Goal: Task Accomplishment & Management: Manage account settings

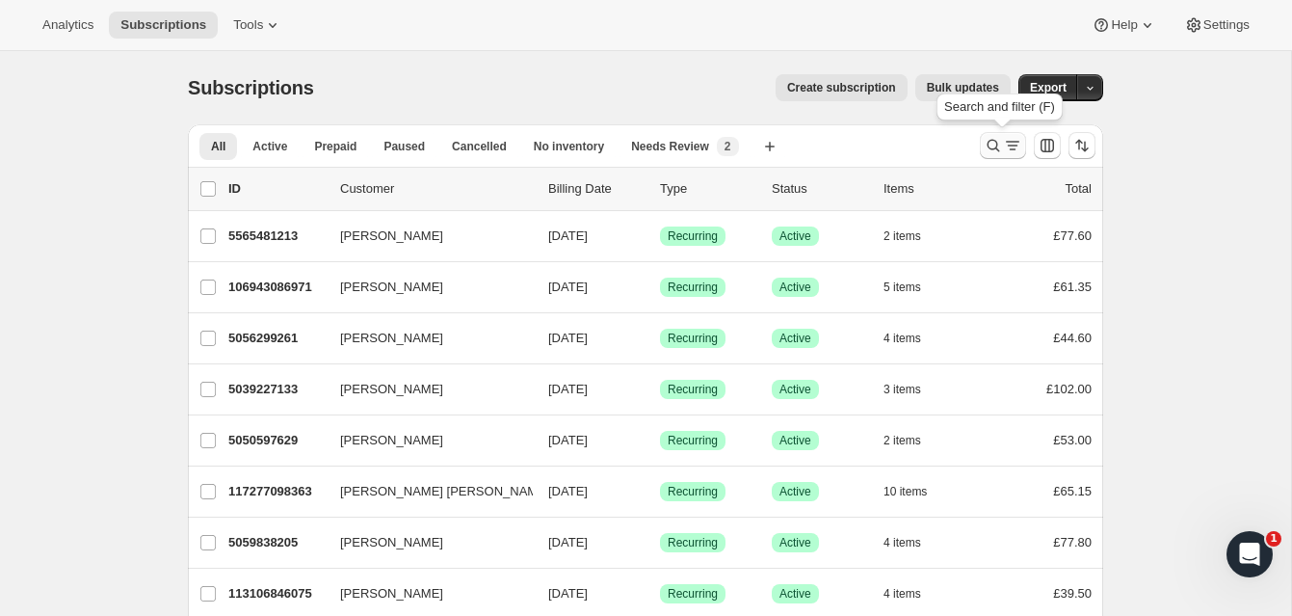
click at [990, 141] on icon "Search and filter results" at bounding box center [992, 145] width 19 height 19
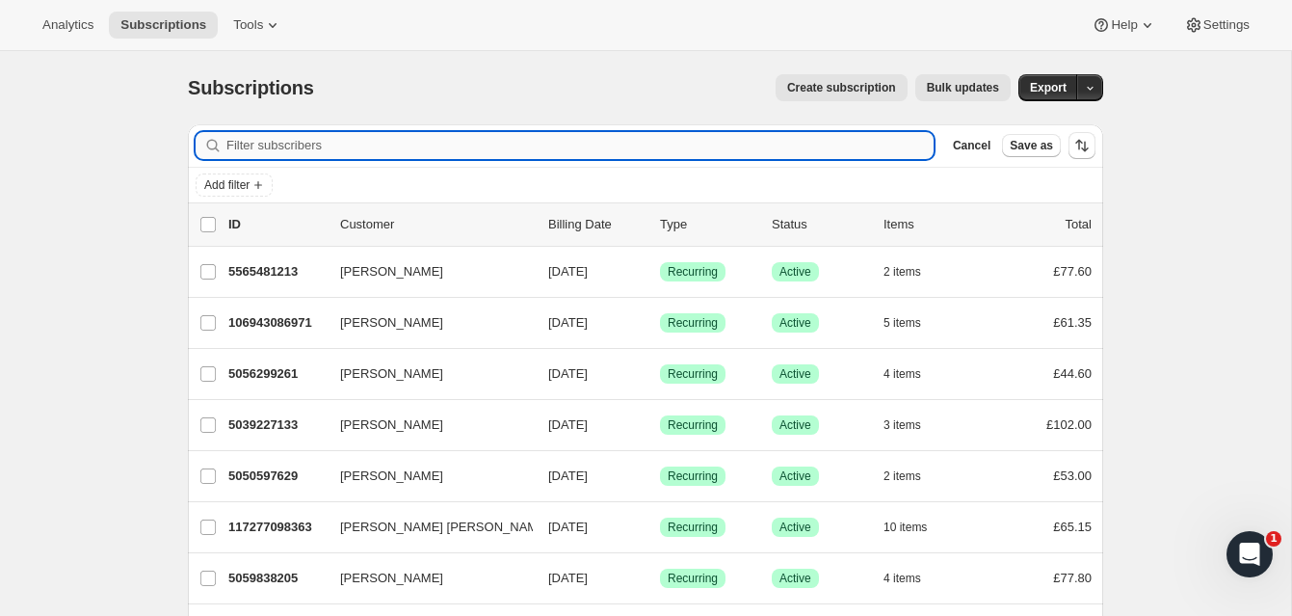
click at [362, 145] on input "Filter subscribers" at bounding box center [579, 145] width 707 height 27
paste input "[PERSON_NAME]"
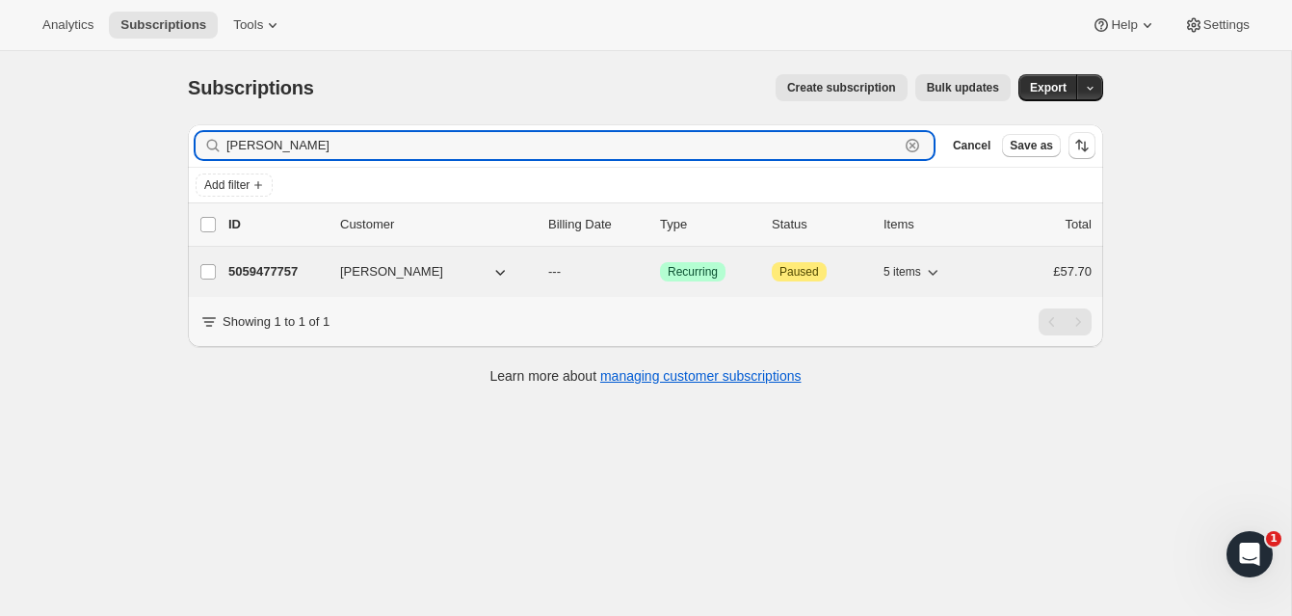
type input "[PERSON_NAME]"
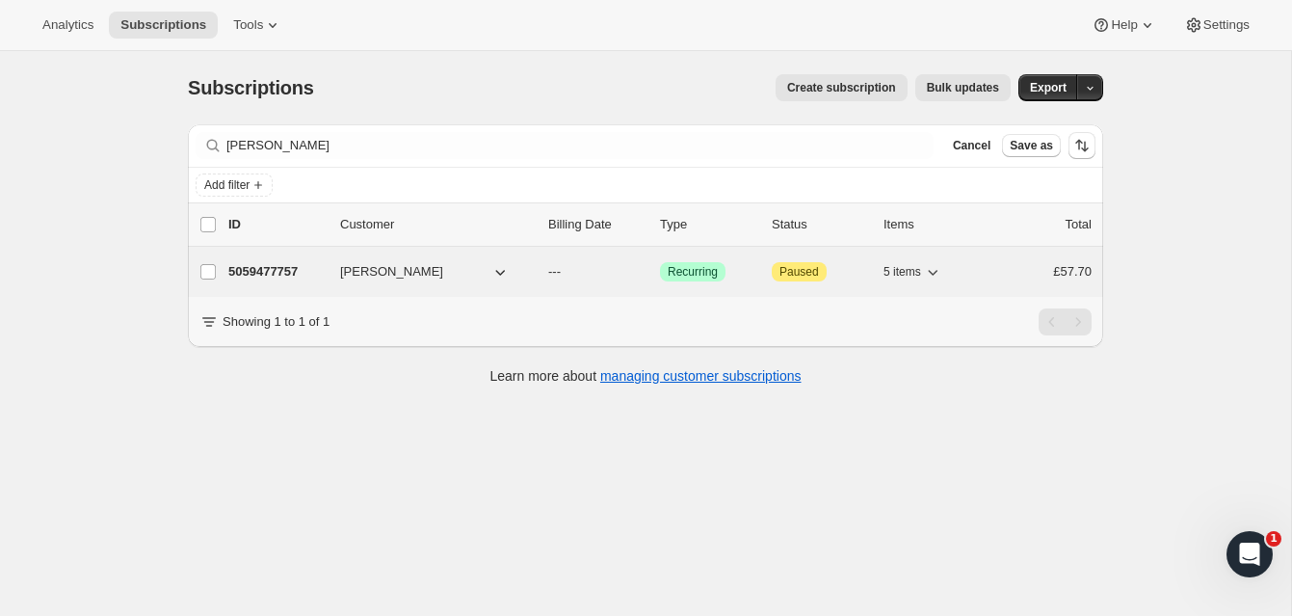
click at [301, 266] on p "5059477757" at bounding box center [276, 271] width 96 height 19
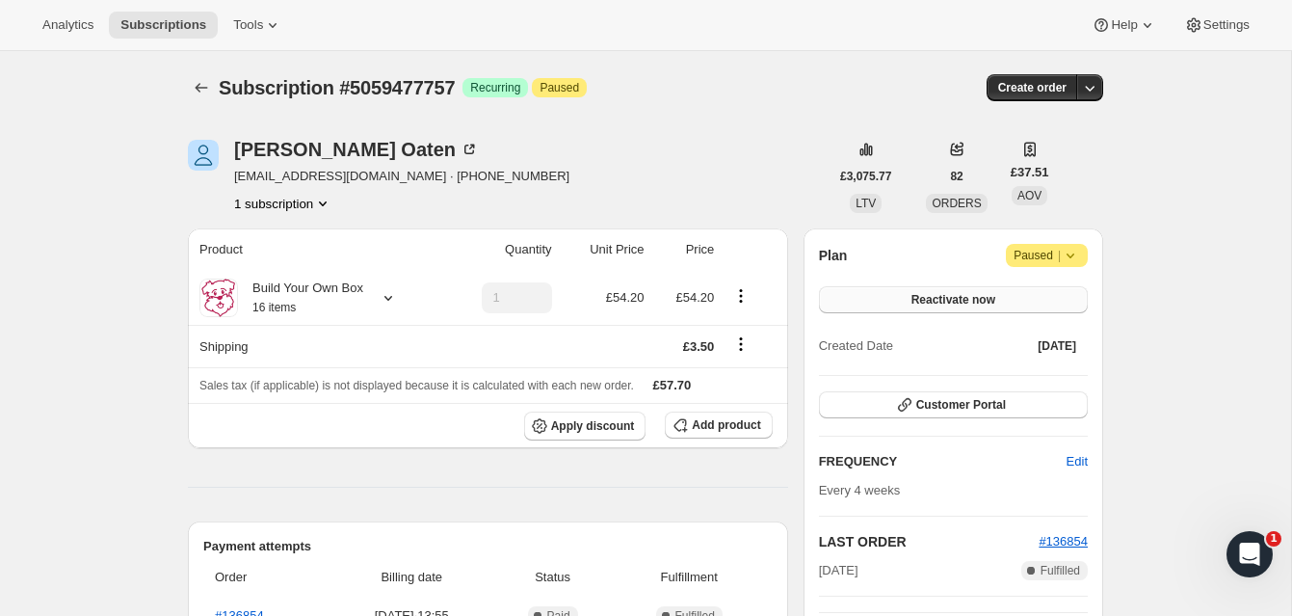
click at [986, 294] on span "Reactivate now" at bounding box center [953, 299] width 84 height 15
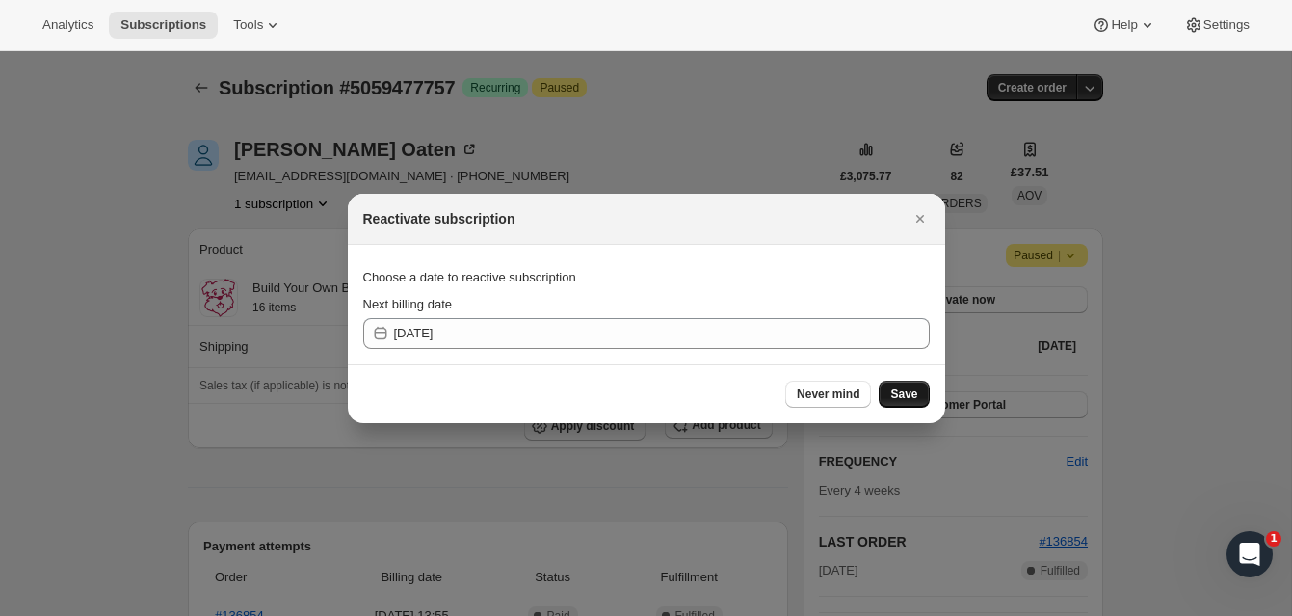
click at [905, 385] on button "Save" at bounding box center [903, 393] width 50 height 27
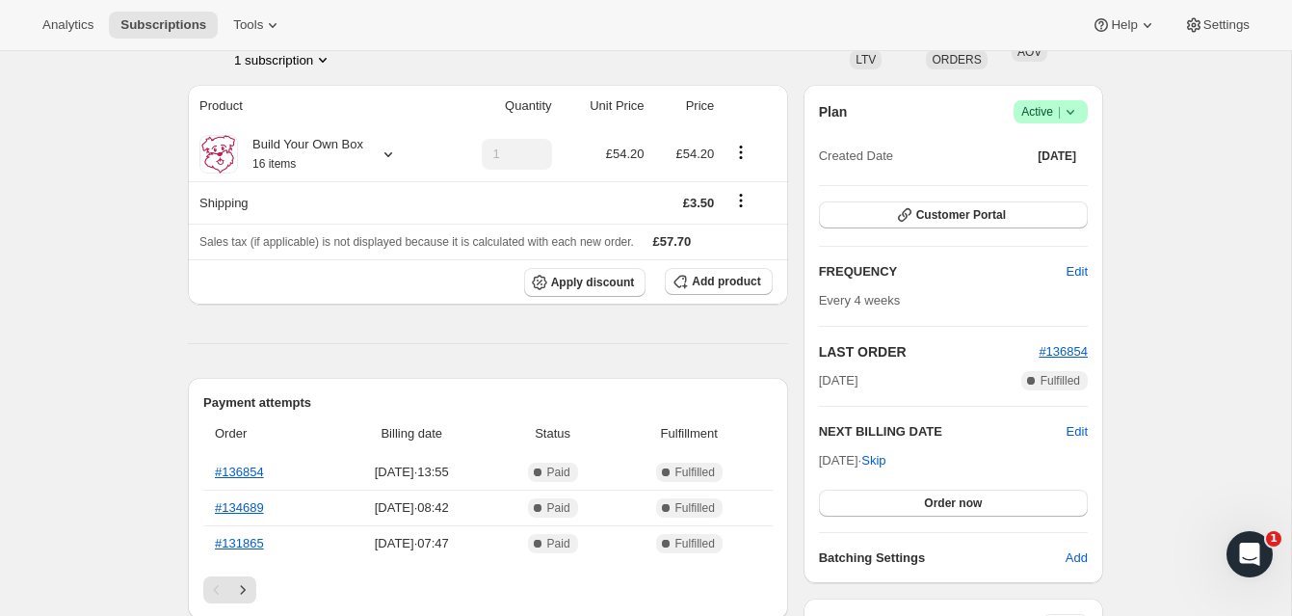
scroll to position [235, 0]
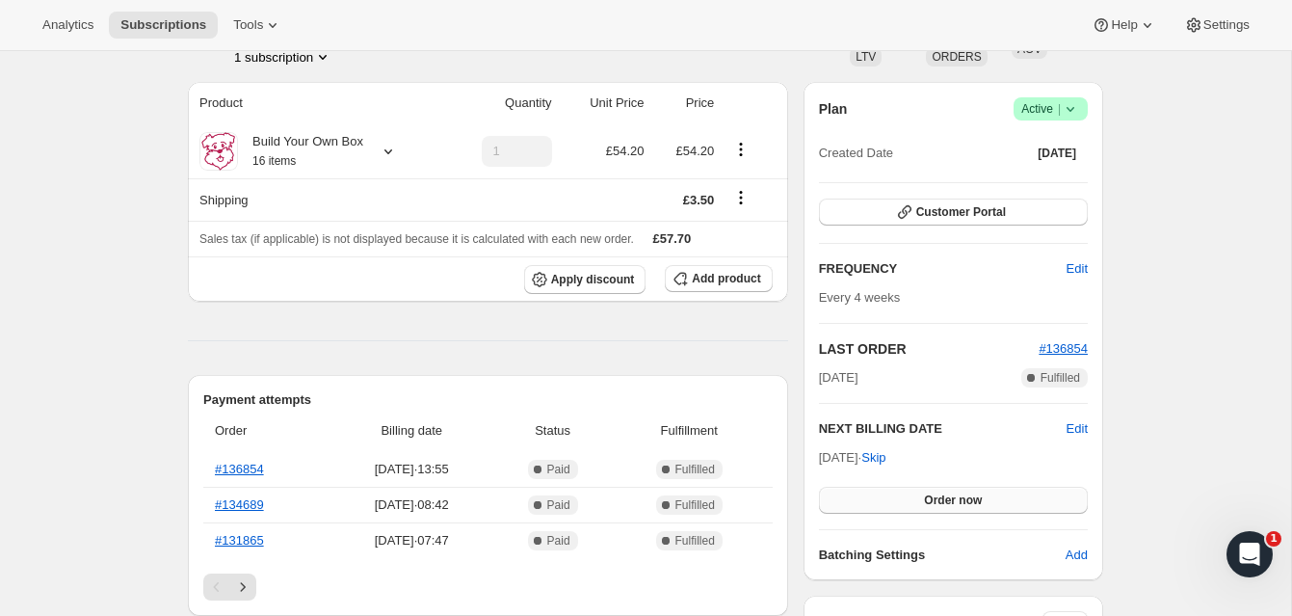
click at [996, 491] on button "Order now" at bounding box center [953, 499] width 269 height 27
click at [995, 493] on span "Click to confirm" at bounding box center [953, 499] width 88 height 15
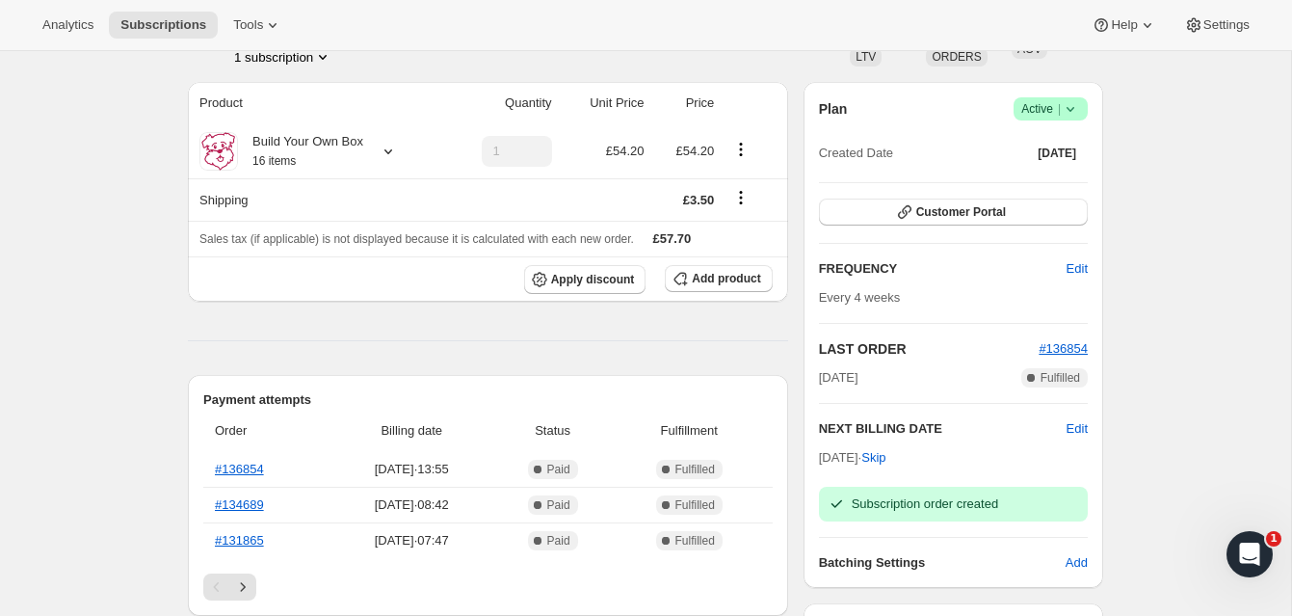
click at [1039, 103] on span "Active |" at bounding box center [1050, 108] width 59 height 19
click at [1042, 176] on span "Cancel subscription" at bounding box center [1044, 179] width 109 height 14
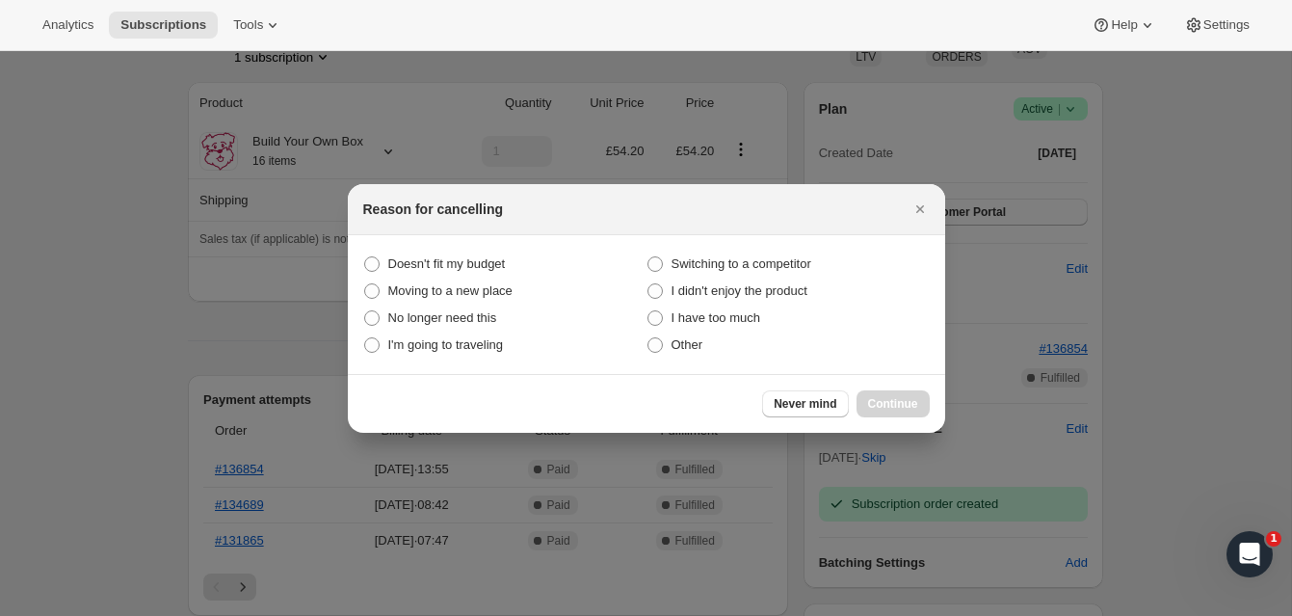
click at [918, 205] on icon "Close" at bounding box center [919, 208] width 19 height 19
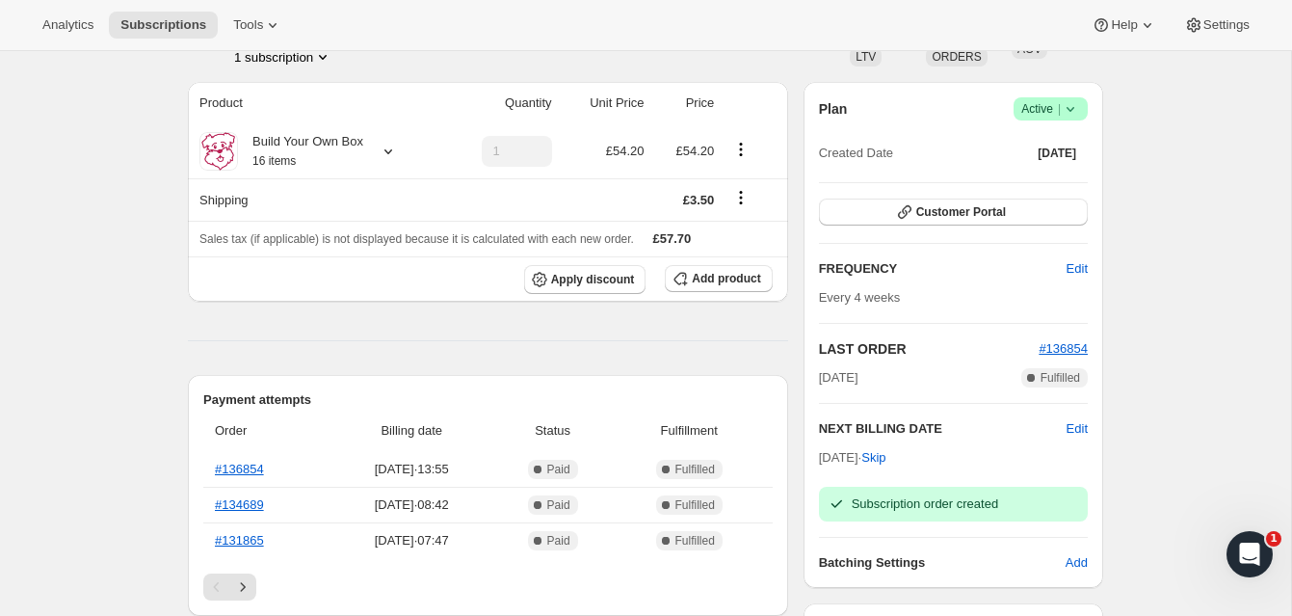
click at [1039, 106] on span "Active |" at bounding box center [1050, 108] width 59 height 19
click at [1025, 140] on span "Pause subscription" at bounding box center [1043, 147] width 106 height 14
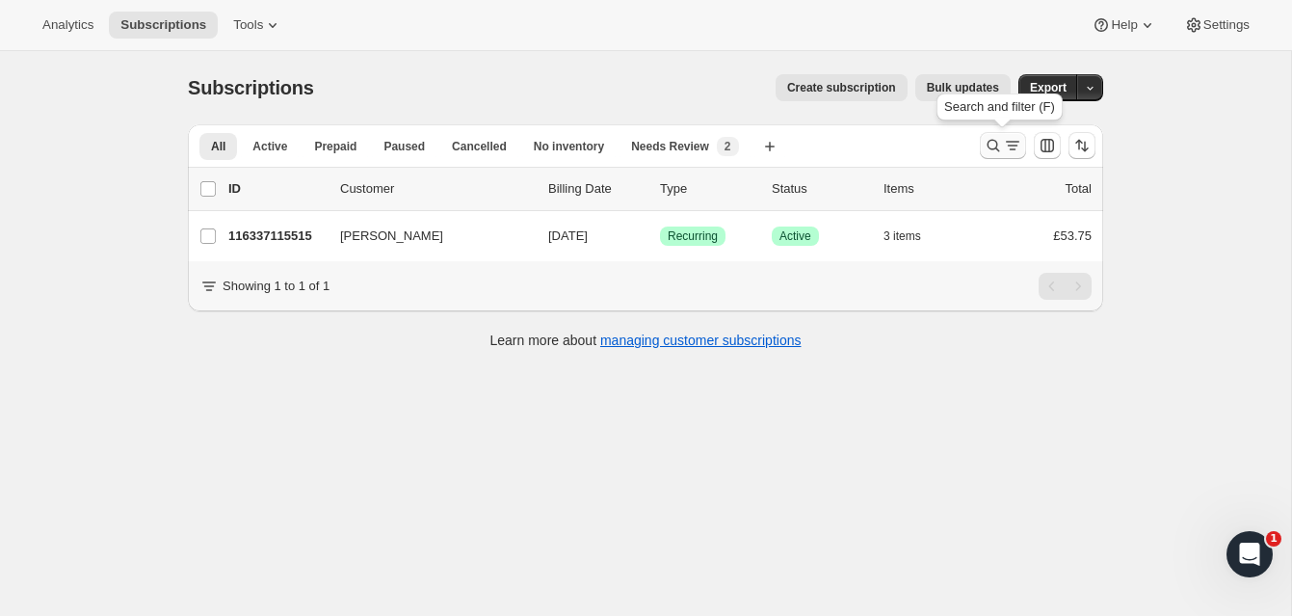
click at [990, 141] on icon "Search and filter results" at bounding box center [992, 145] width 19 height 19
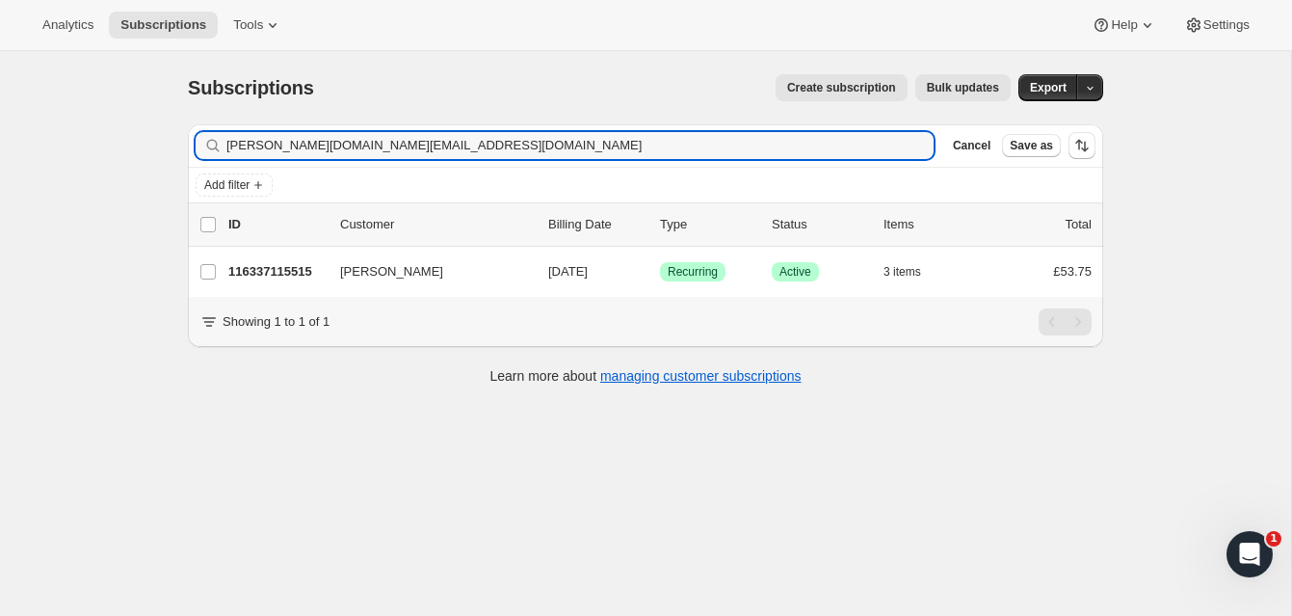
drag, startPoint x: 325, startPoint y: 147, endPoint x: 168, endPoint y: 139, distance: 157.2
click at [168, 139] on div "Subscriptions. This page is ready Subscriptions Create subscription Bulk update…" at bounding box center [645, 228] width 961 height 354
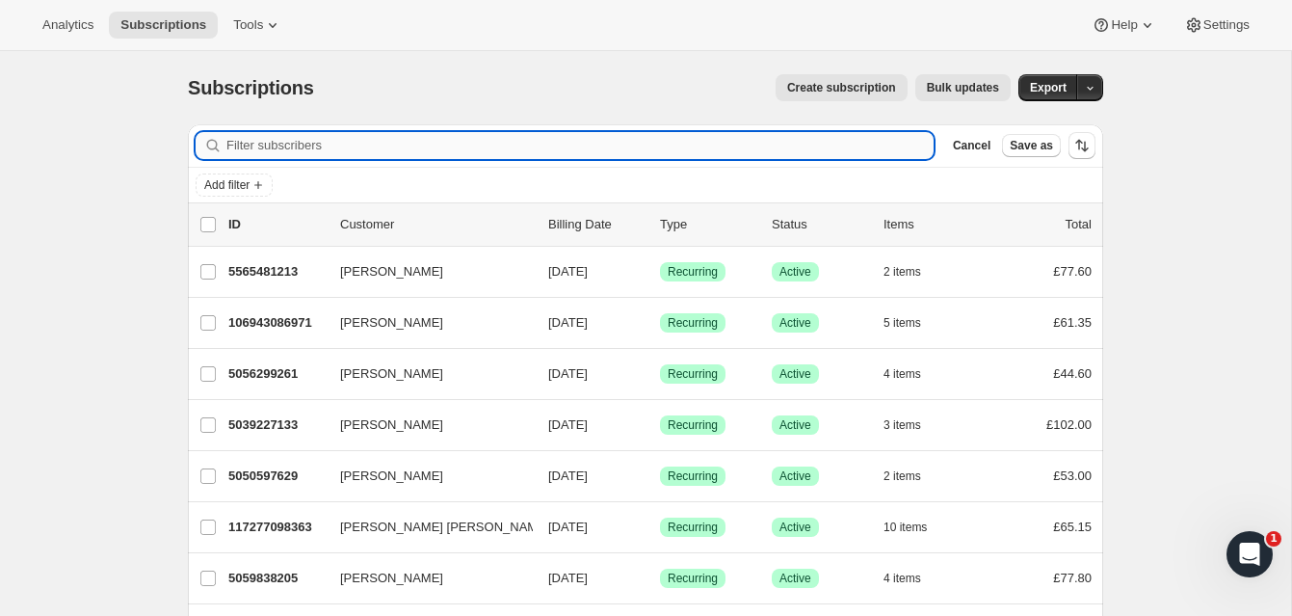
click at [255, 144] on input "Filter subscribers" at bounding box center [579, 145] width 707 height 27
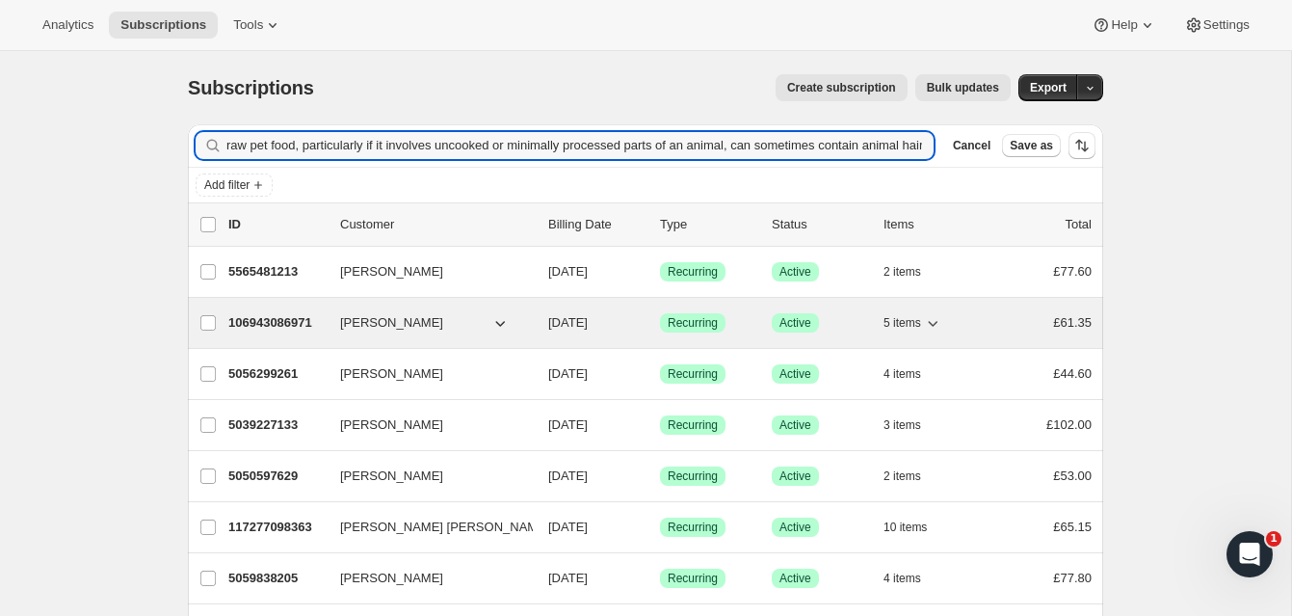
scroll to position [0, 1514]
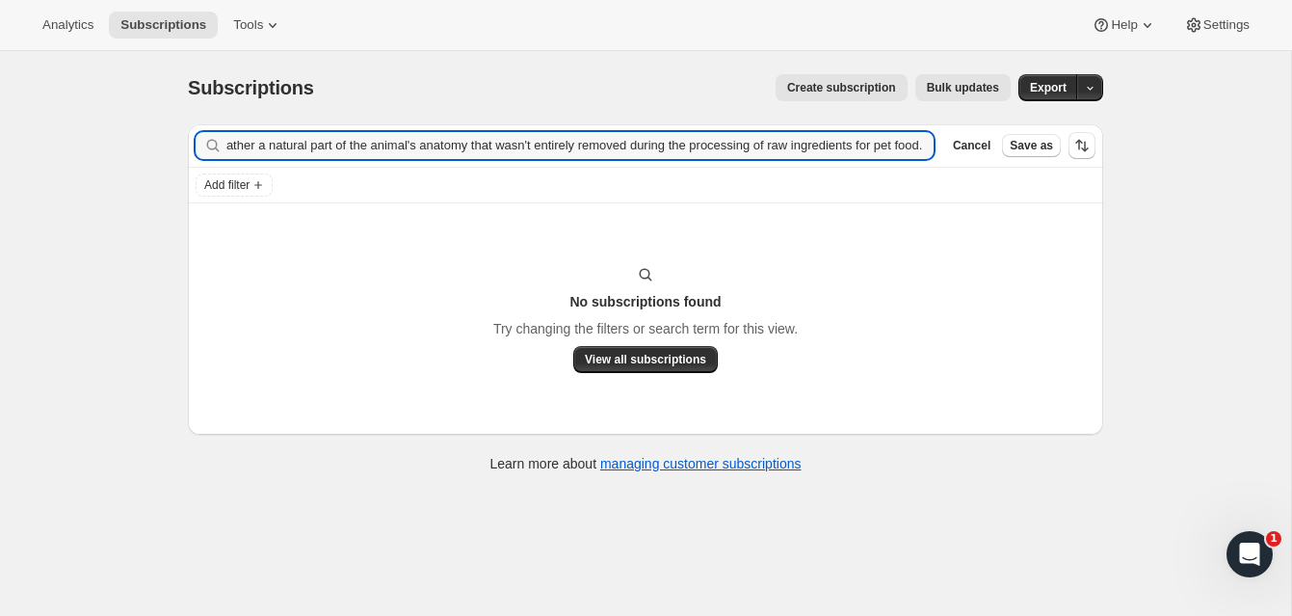
type input "raw pet food, particularly if it involves uncooked or minimally processed parts…"
click at [914, 144] on icon "button" at bounding box center [912, 145] width 19 height 19
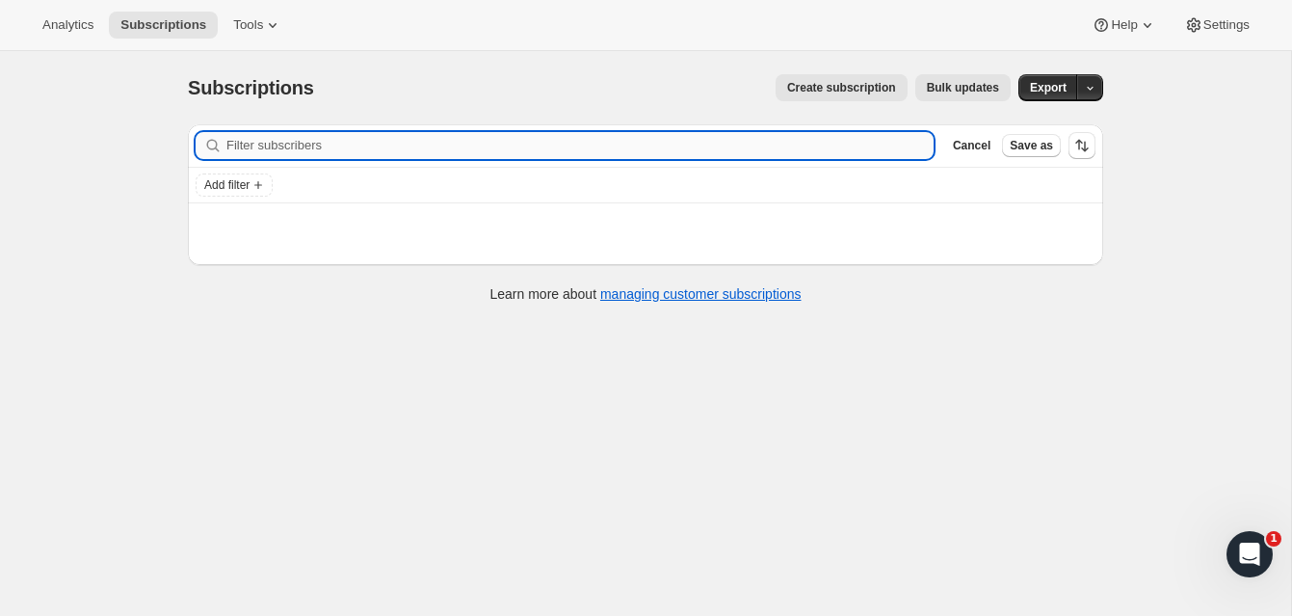
scroll to position [0, 0]
click at [325, 144] on input "Filter subscribers" at bounding box center [579, 145] width 707 height 27
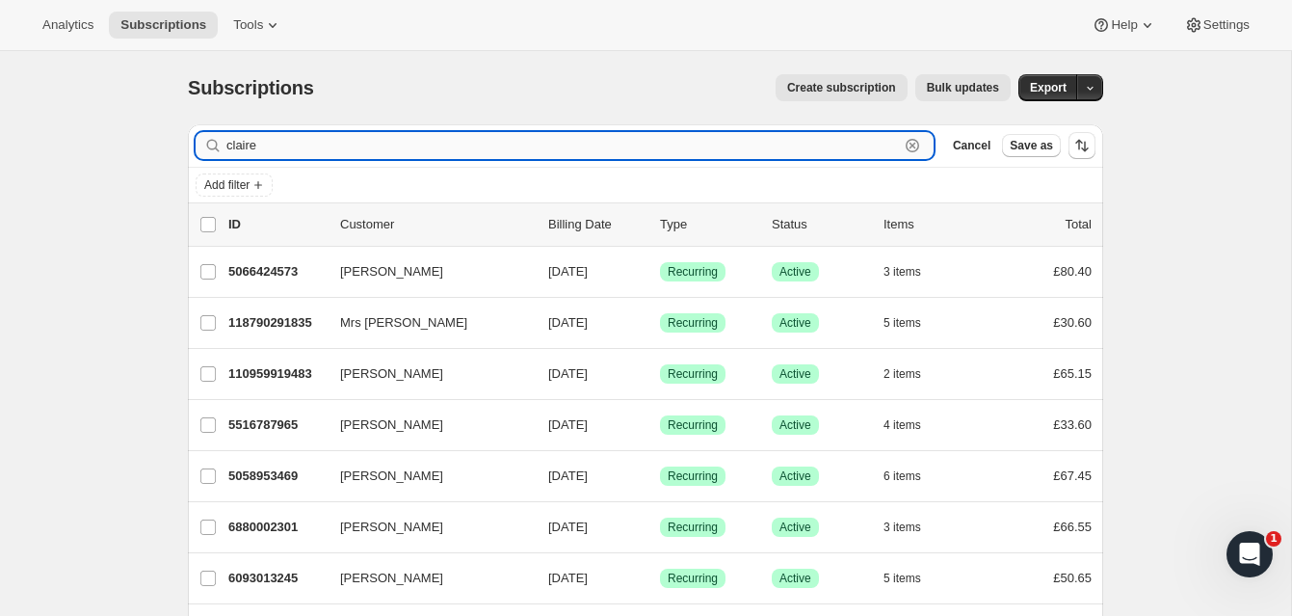
scroll to position [3, 0]
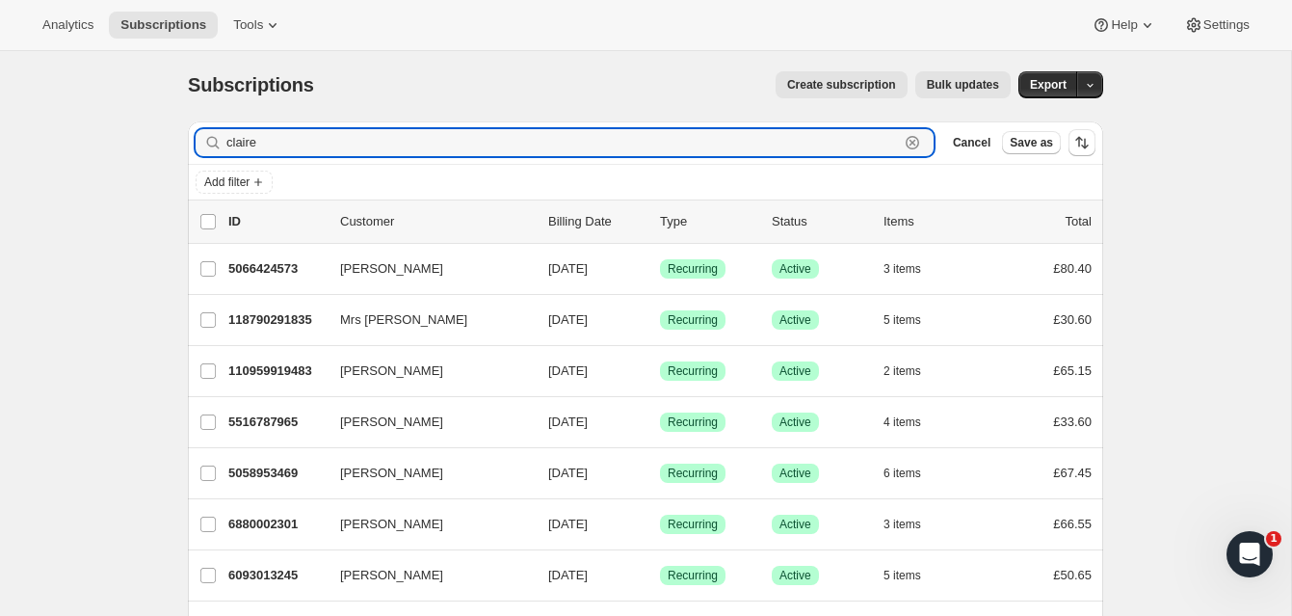
type input "claire"
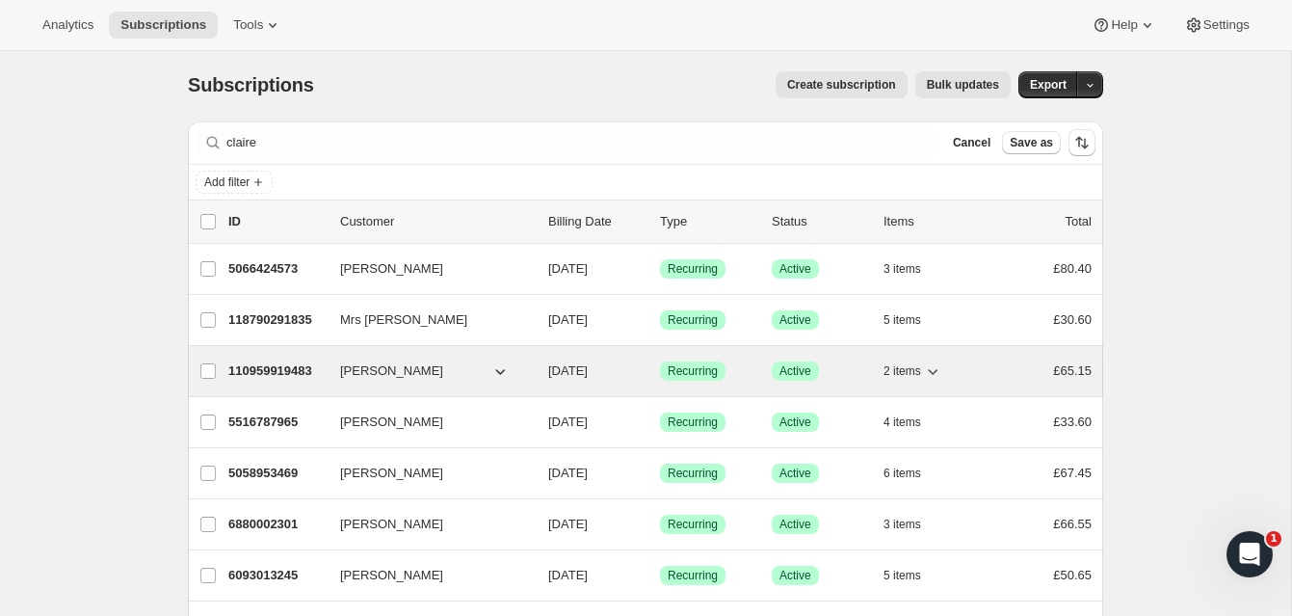
click at [305, 367] on p "110959919483" at bounding box center [276, 370] width 96 height 19
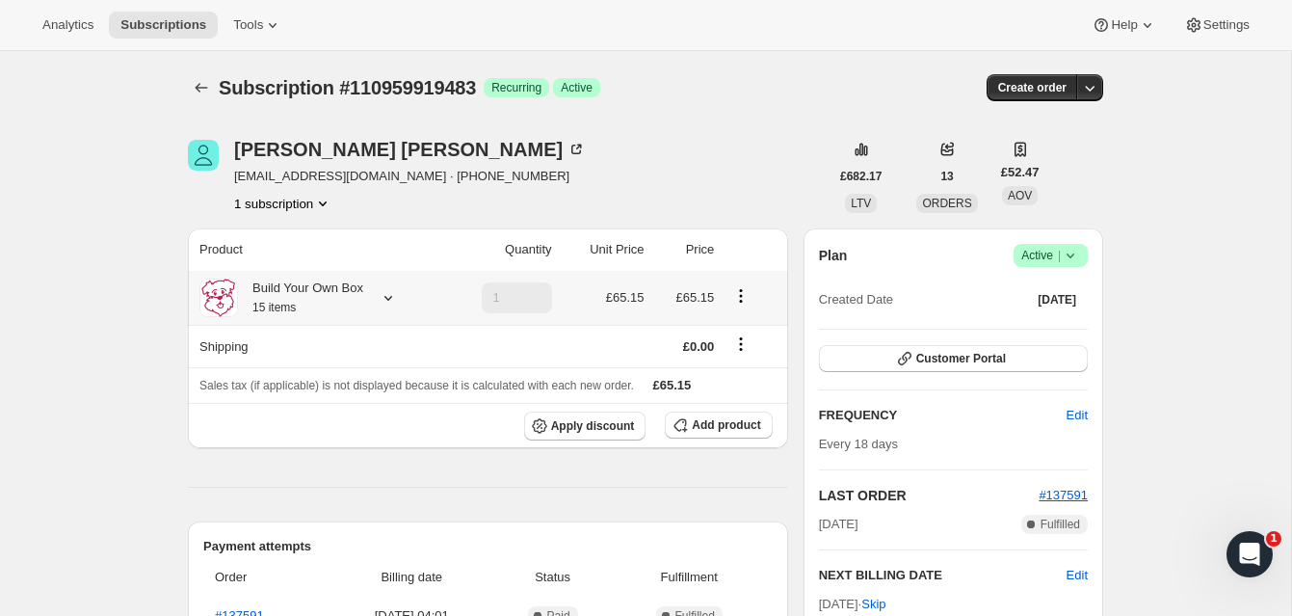
click at [390, 294] on icon at bounding box center [388, 297] width 19 height 19
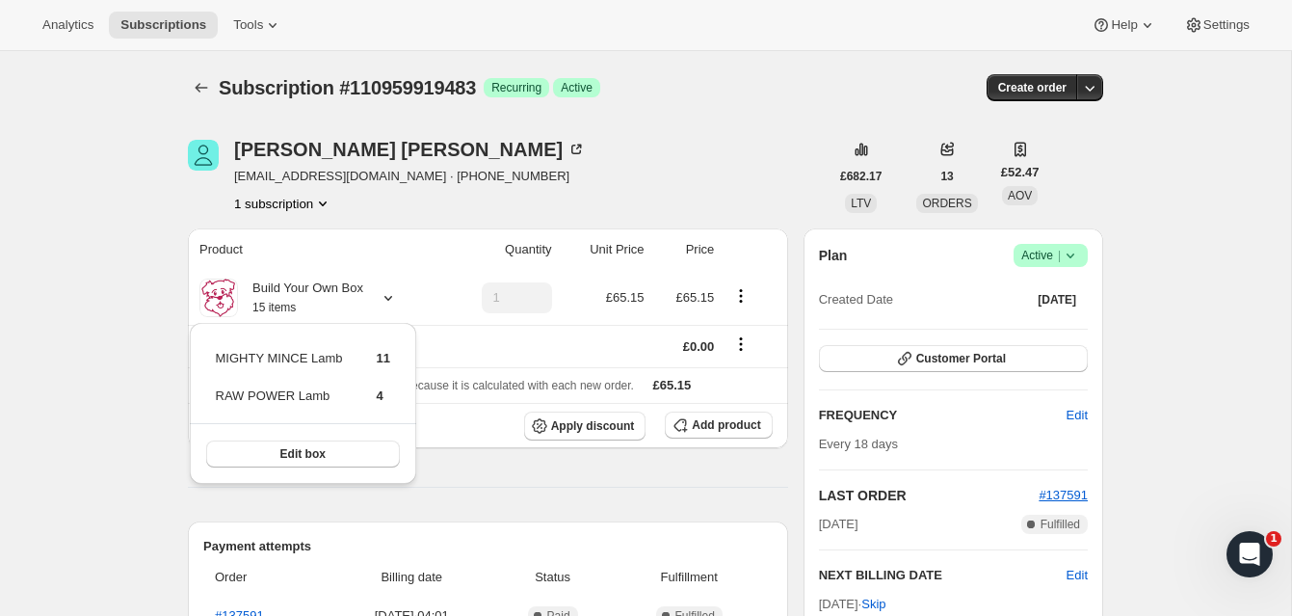
click at [622, 181] on div "Claire Pearson claire_pearson1989@hotmail.co.uk · +447400434433 1 subscription" at bounding box center [508, 176] width 641 height 73
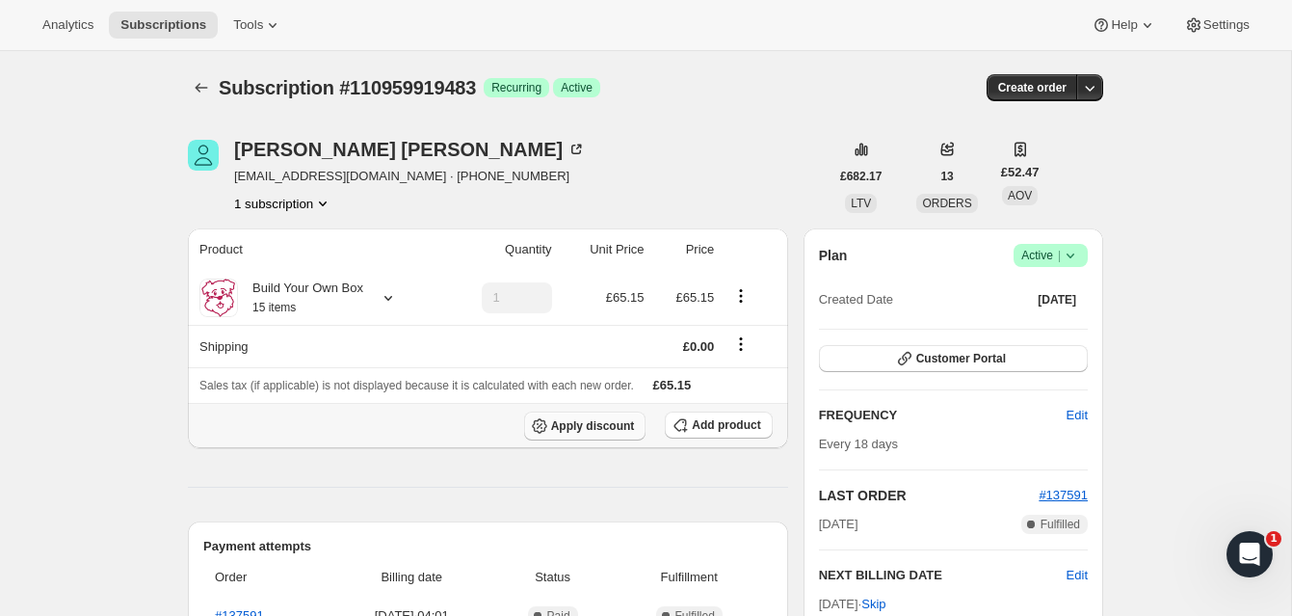
click at [605, 422] on span "Apply discount" at bounding box center [593, 425] width 84 height 15
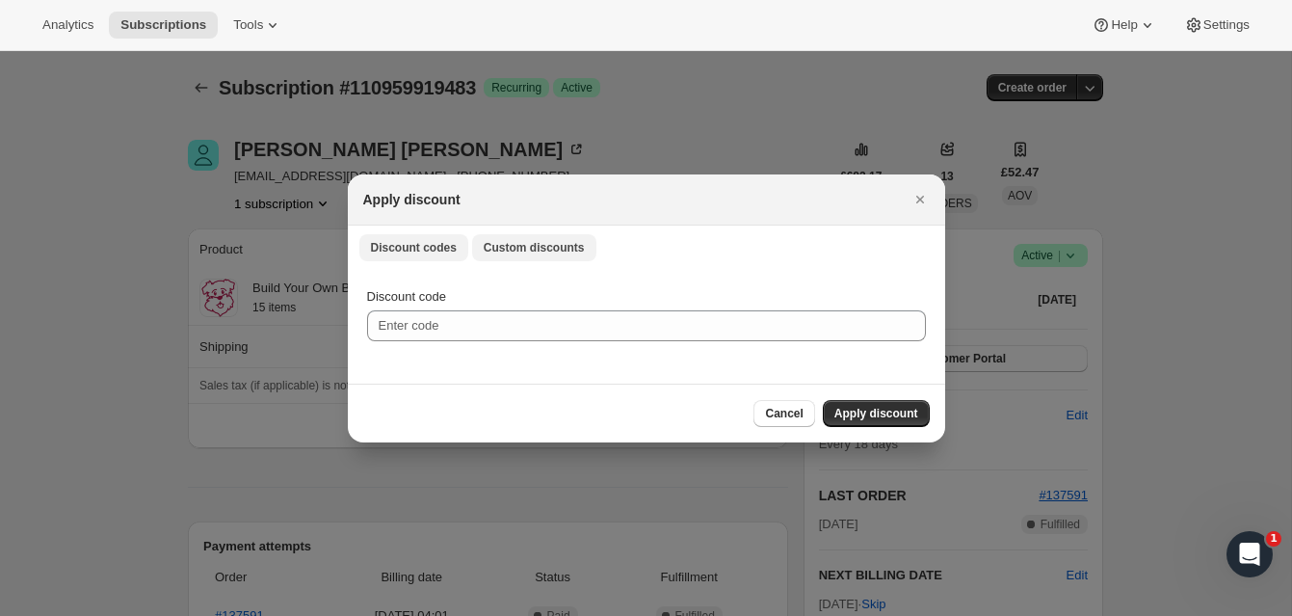
click at [536, 246] on span "Custom discounts" at bounding box center [534, 247] width 101 height 15
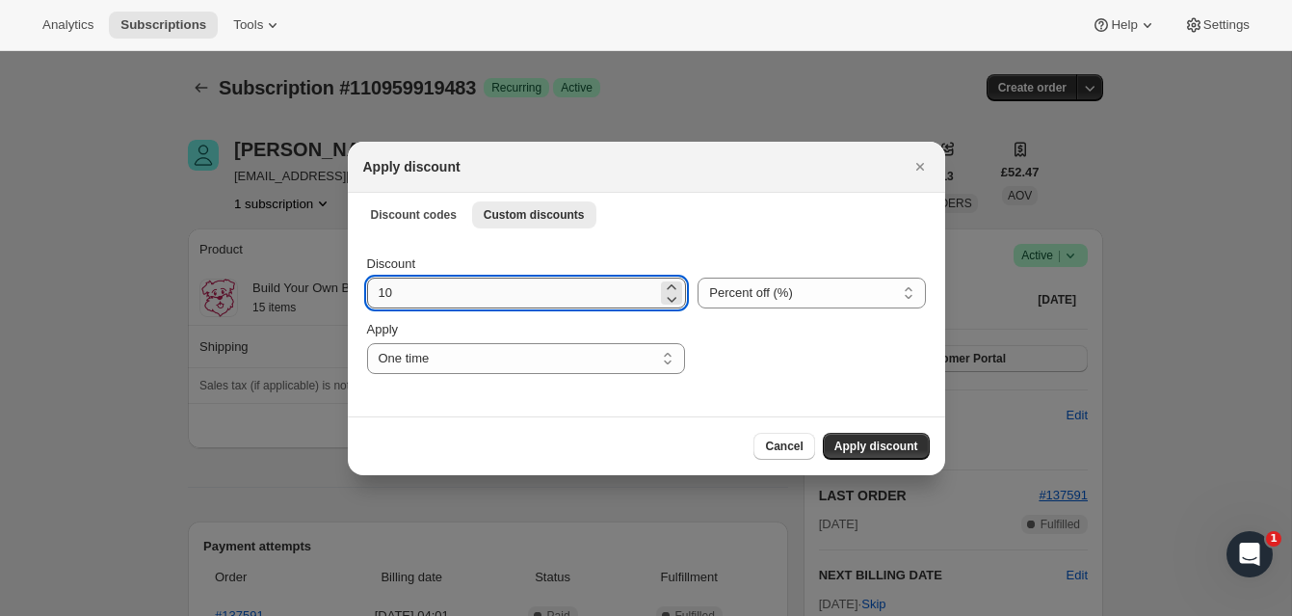
drag, startPoint x: 378, startPoint y: 292, endPoint x: 416, endPoint y: 292, distance: 38.5
click at [416, 293] on input "10" at bounding box center [512, 292] width 291 height 31
type input "20"
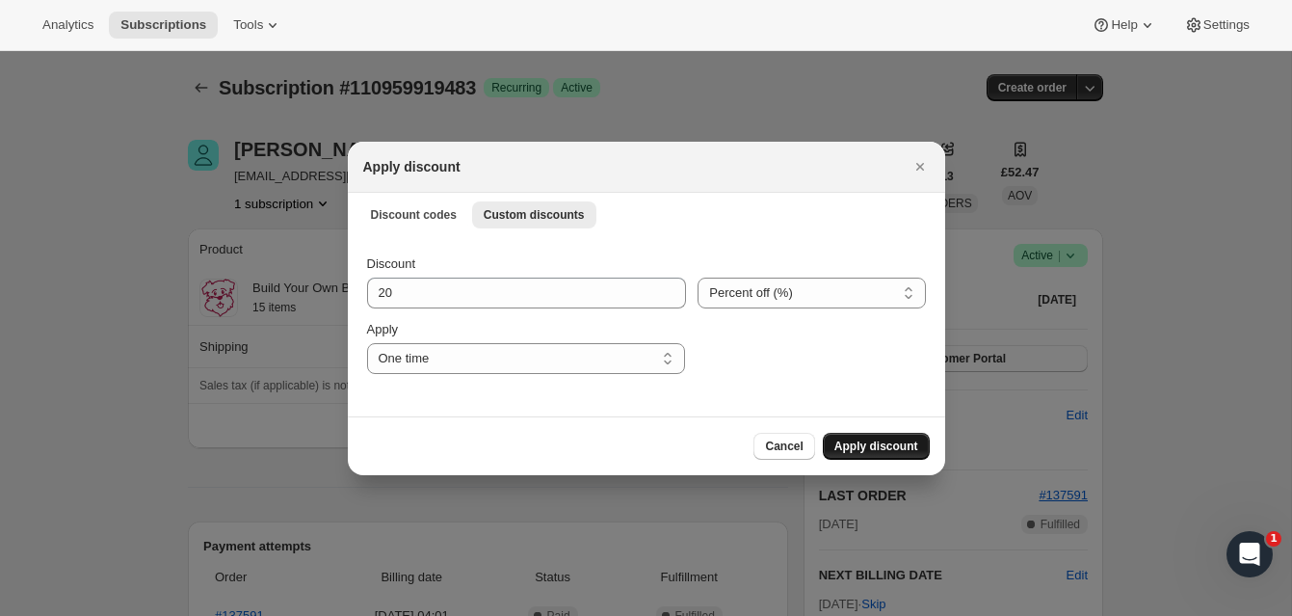
click at [861, 440] on span "Apply discount" at bounding box center [876, 445] width 84 height 15
